Goal: Information Seeking & Learning: Learn about a topic

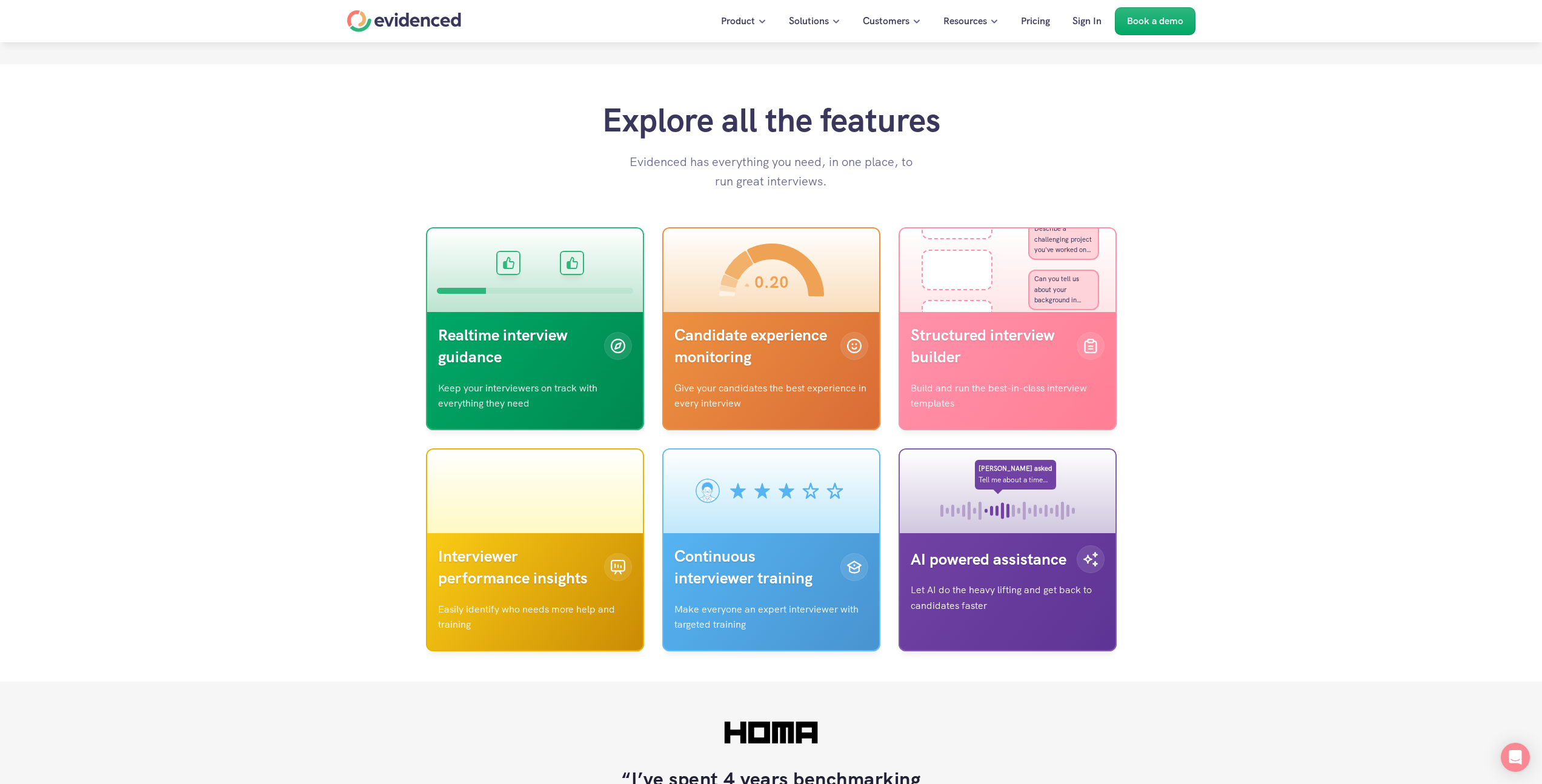
scroll to position [3780, 0]
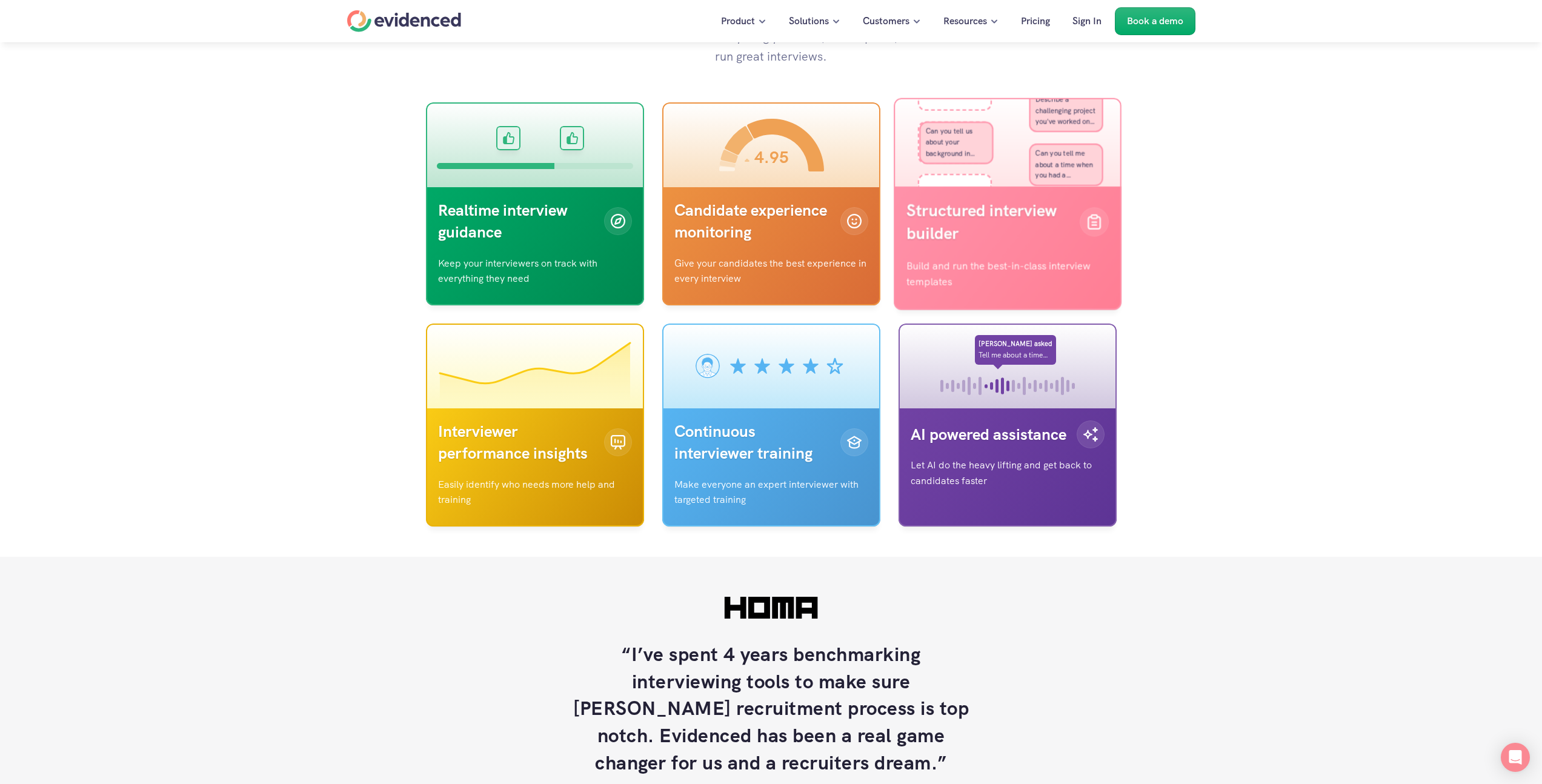
click at [1017, 245] on p "Structured interview builder" at bounding box center [988, 221] width 164 height 46
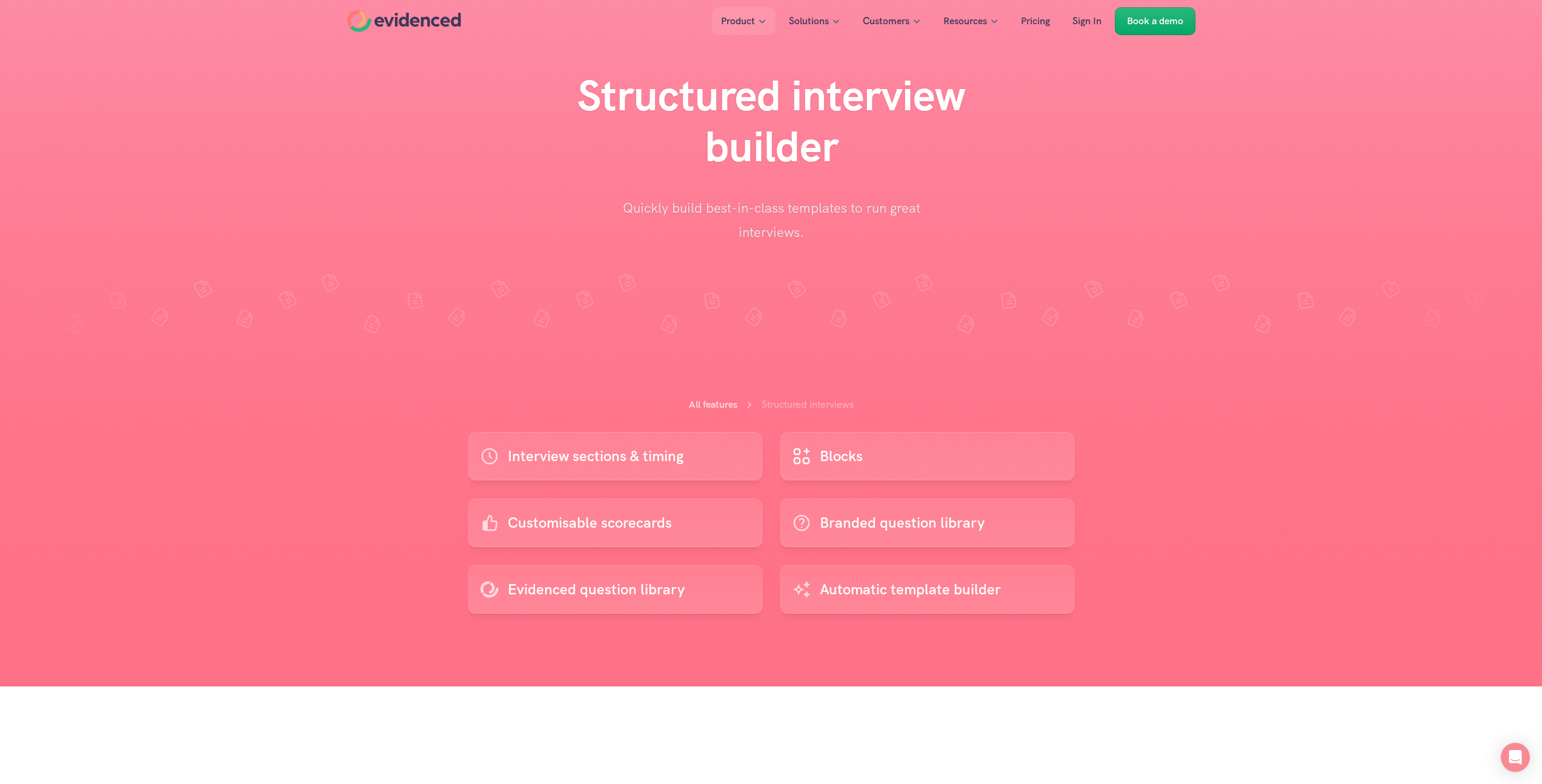
click at [863, 461] on link "Blocks" at bounding box center [927, 456] width 294 height 48
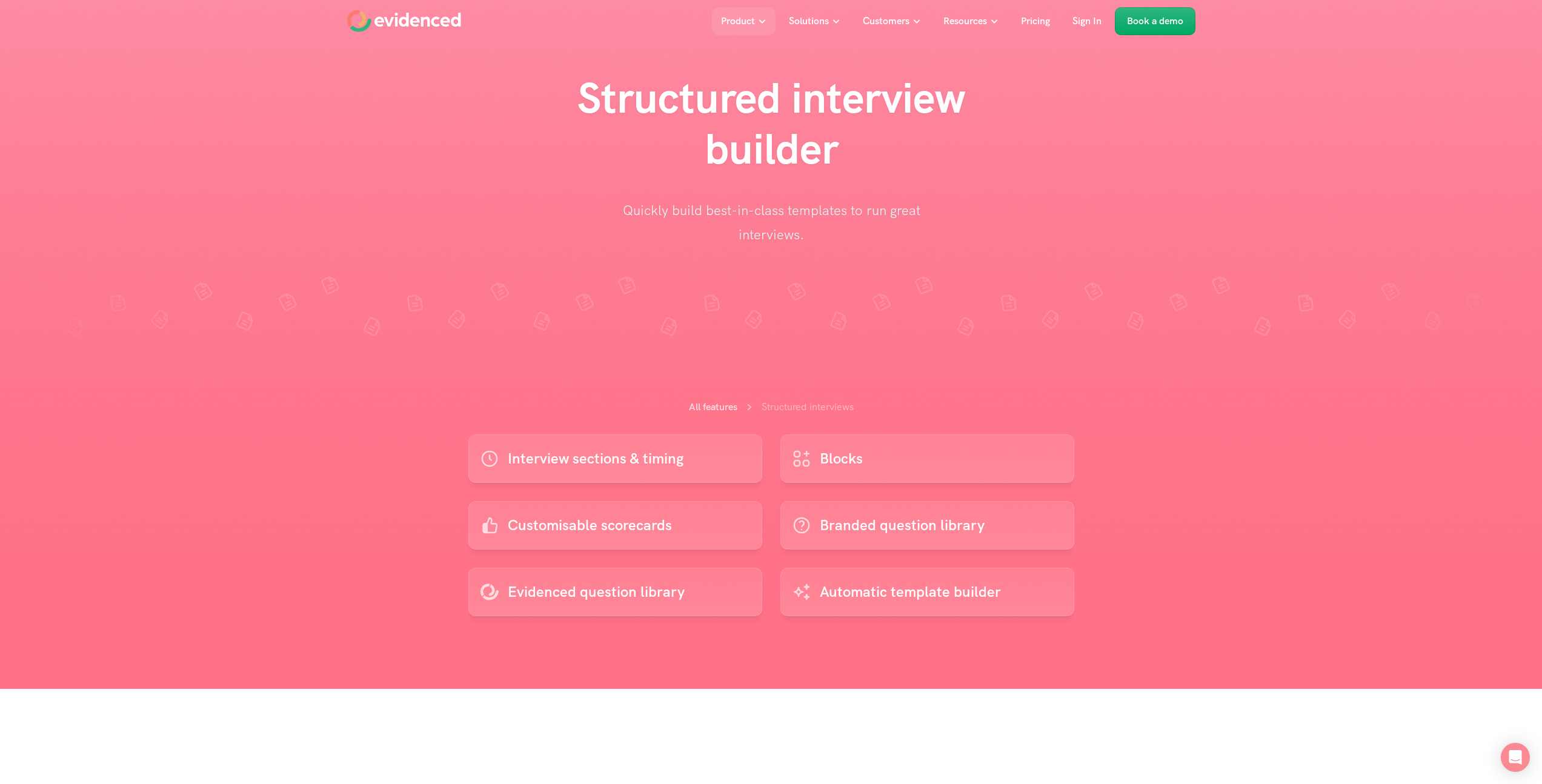
scroll to position [2, 0]
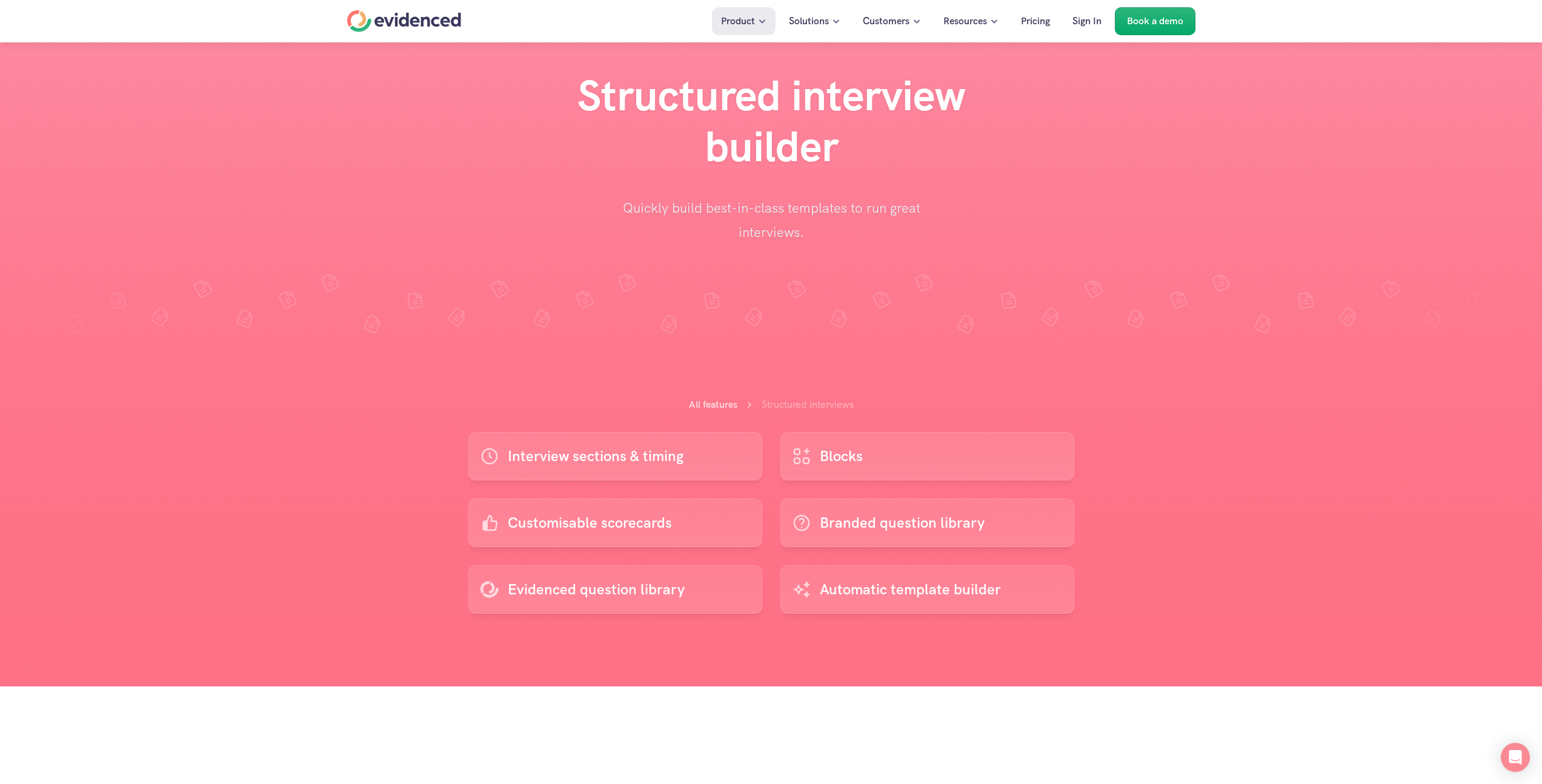
click at [509, 233] on div "Structured interview builder Quickly build best-in-class templates to run great…" at bounding box center [771, 157] width 1524 height 174
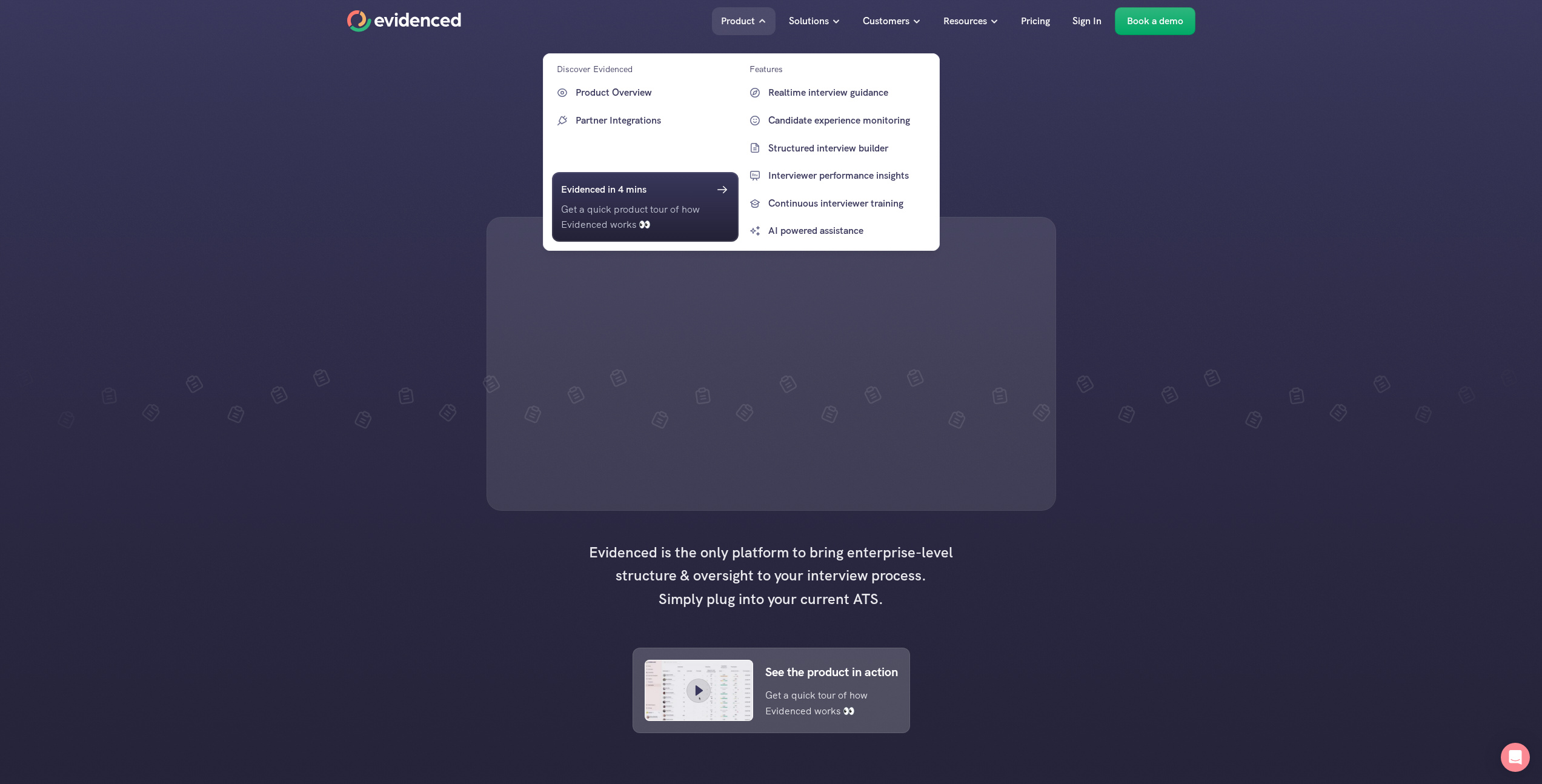
click at [736, 16] on p "Product" at bounding box center [738, 21] width 34 height 16
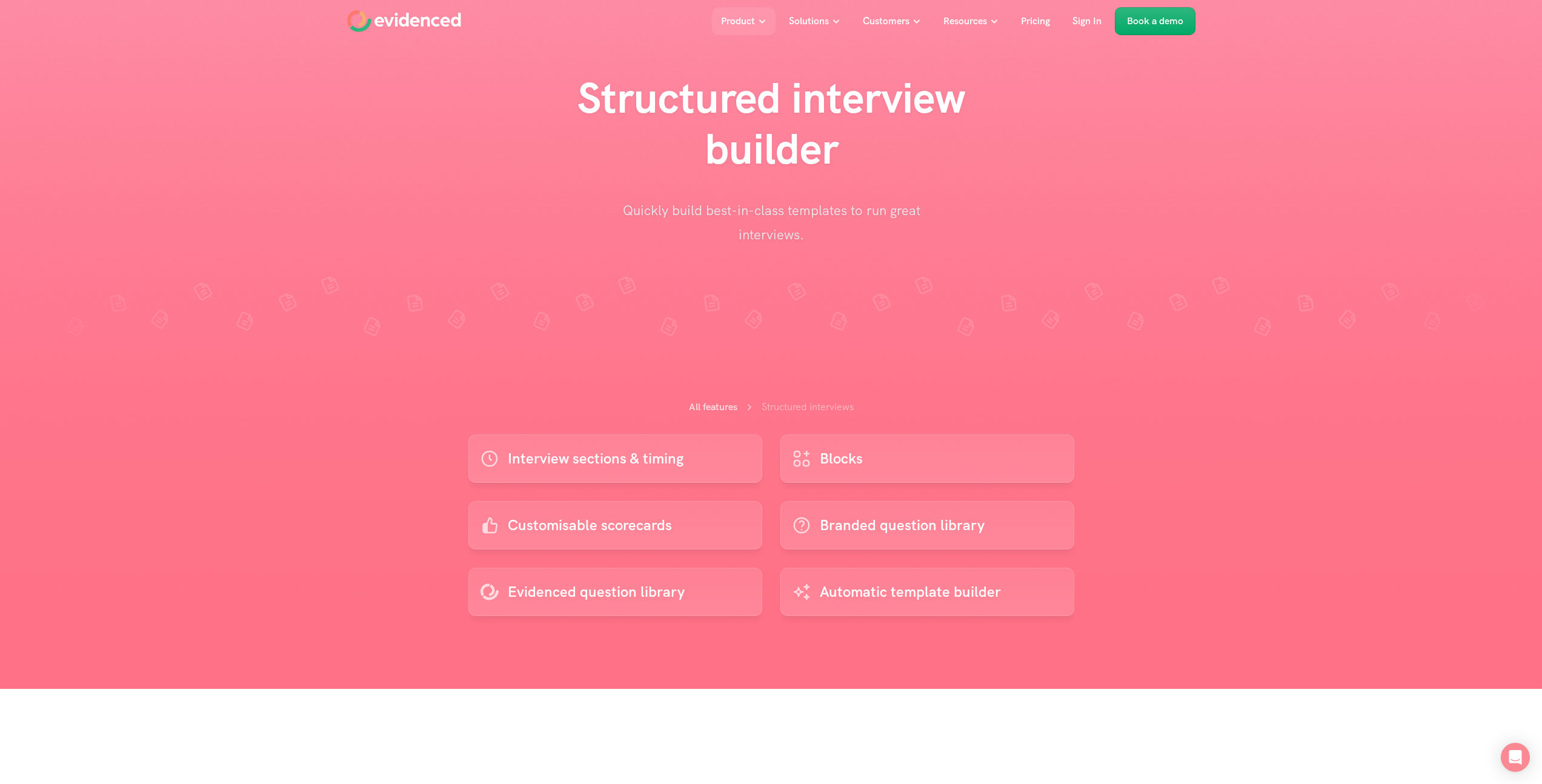
click at [283, 123] on div "Structured interview builder Quickly build best-in-class templates to run great…" at bounding box center [771, 159] width 1524 height 174
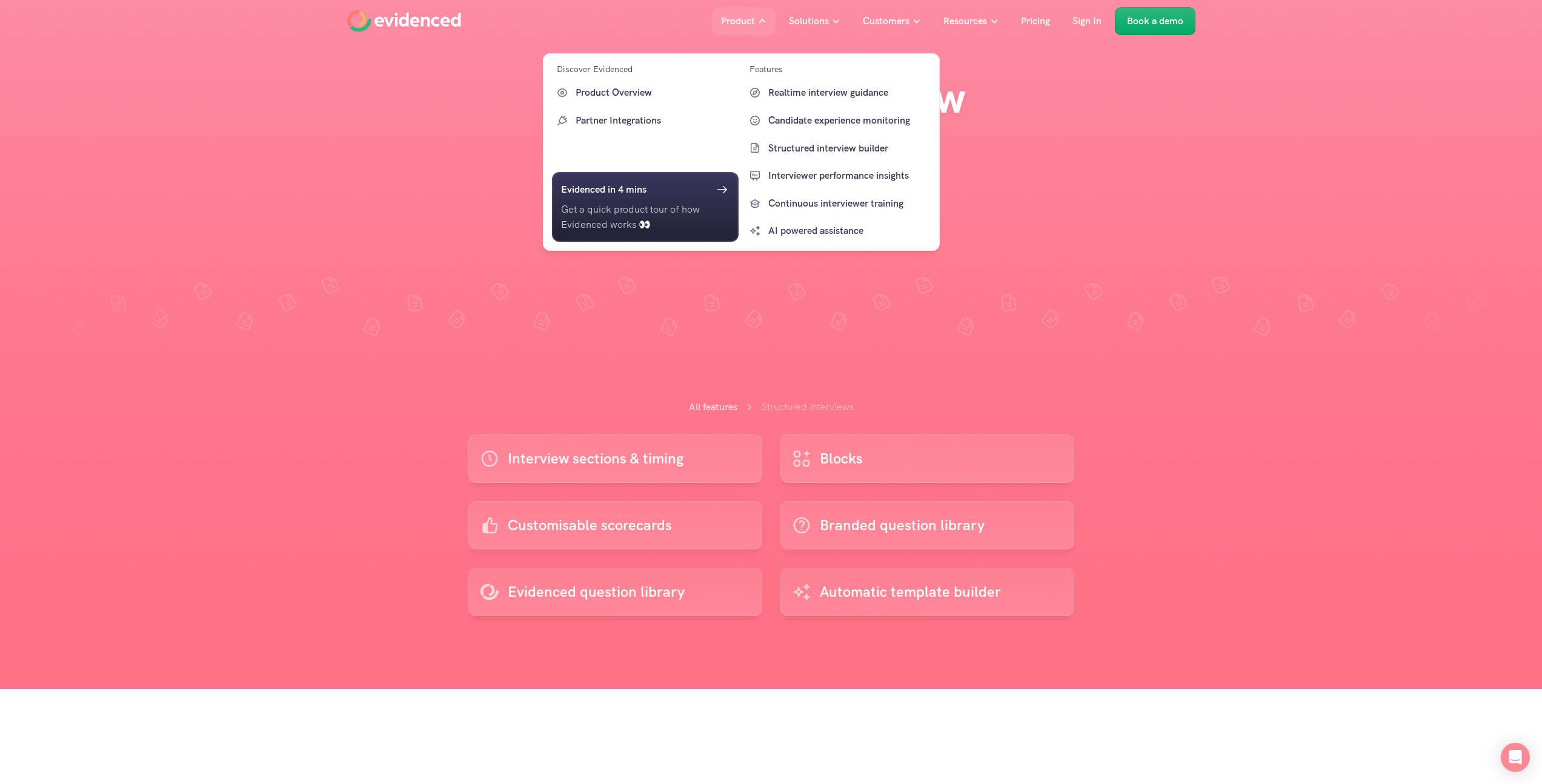
click at [759, 23] on icon at bounding box center [762, 21] width 9 height 9
click at [750, 25] on p "Product" at bounding box center [738, 21] width 34 height 16
click at [628, 97] on p "Product Overview" at bounding box center [656, 93] width 160 height 16
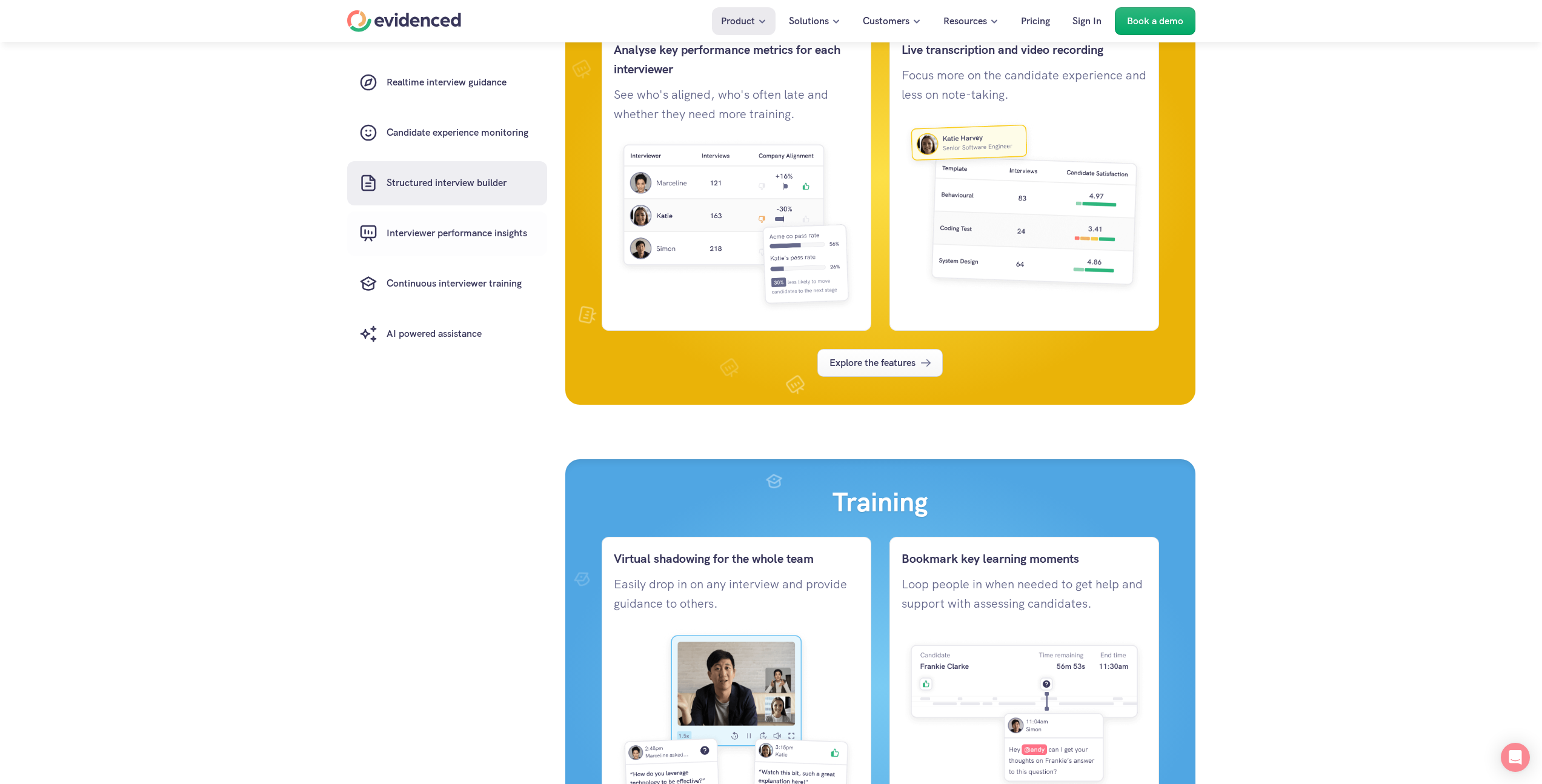
scroll to position [2626, 0]
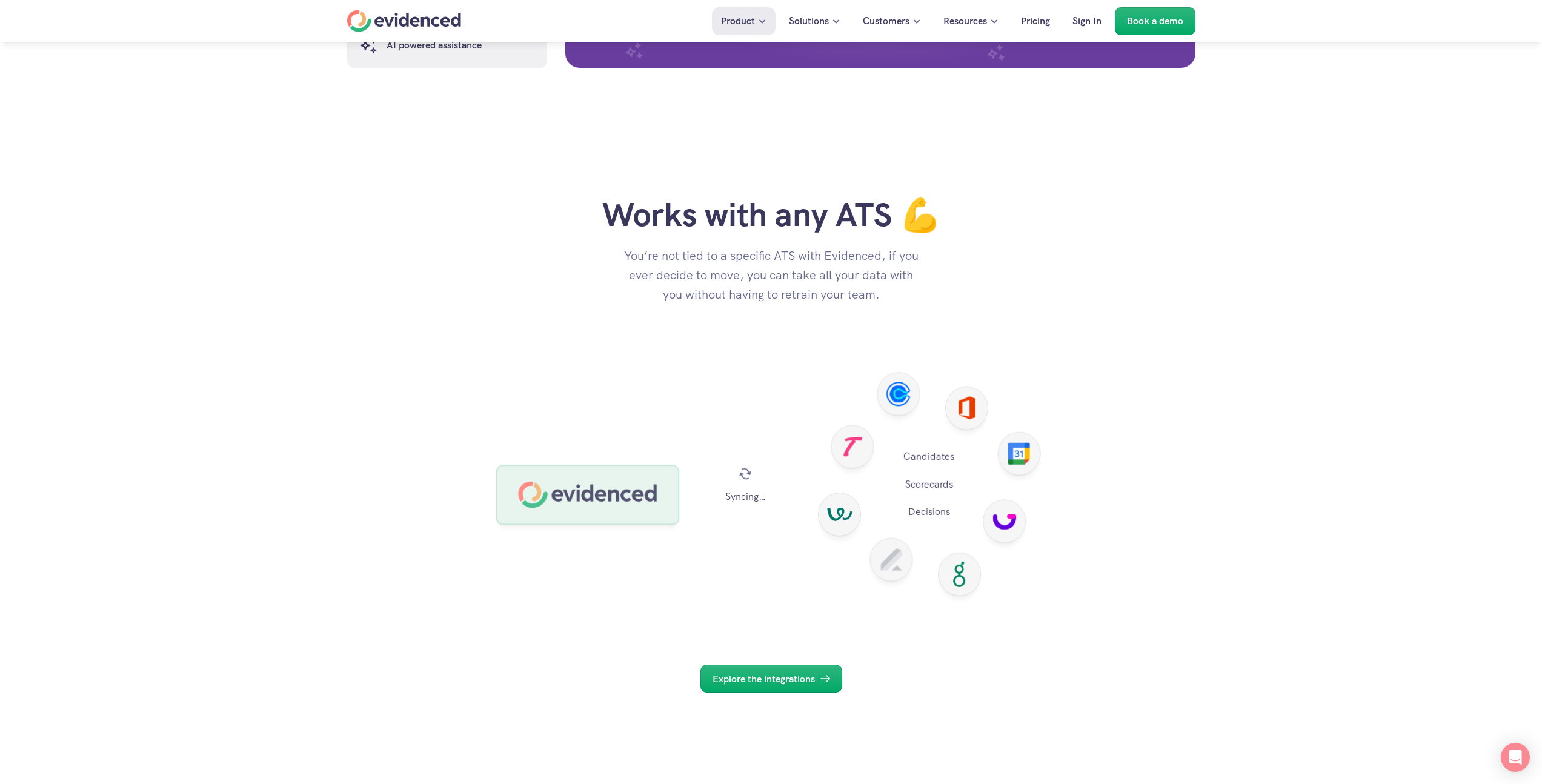
scroll to position [3896, 0]
